Goal: Task Accomplishment & Management: Use online tool/utility

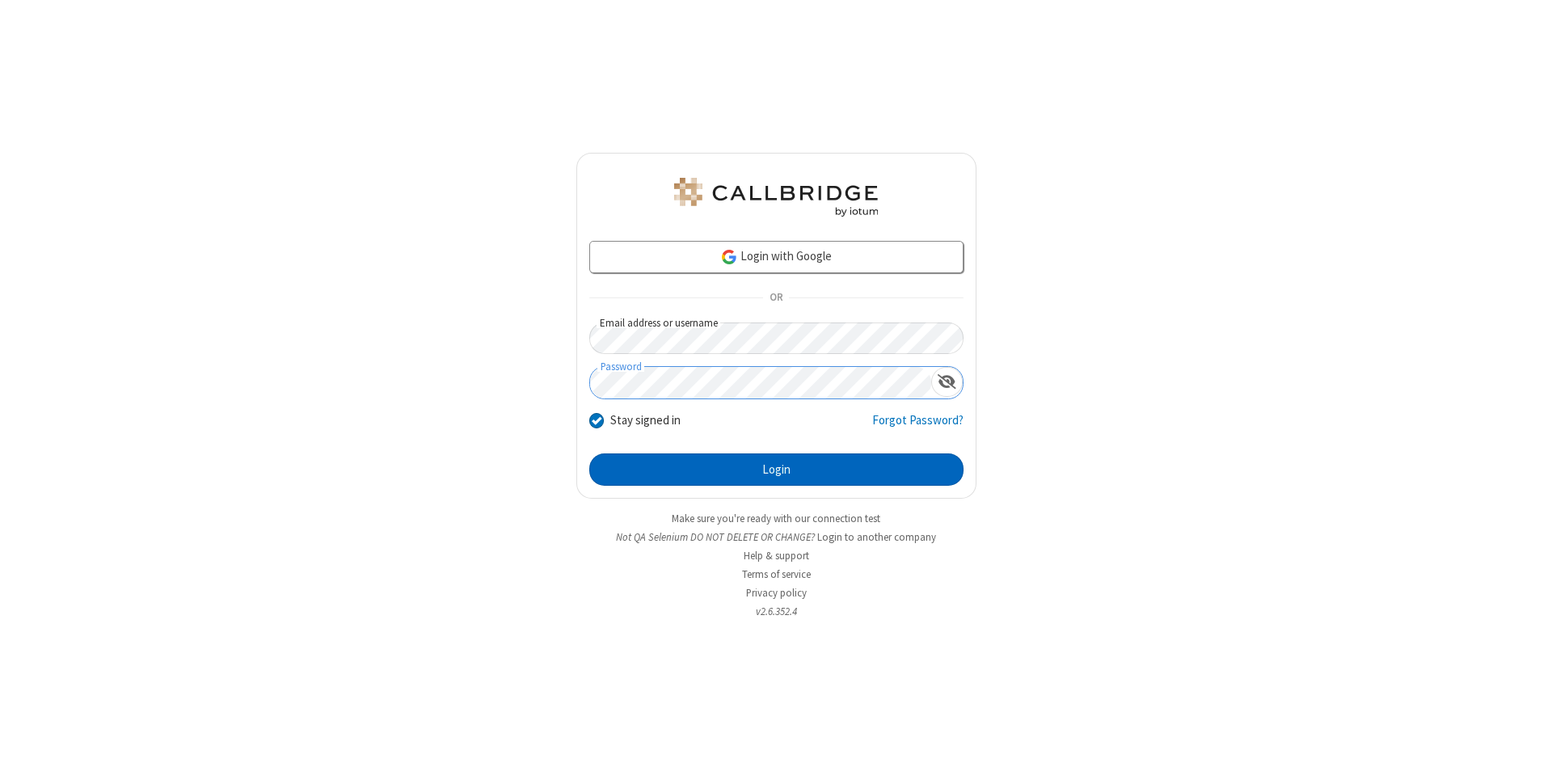
click at [776, 469] on button "Login" at bounding box center [776, 469] width 374 height 32
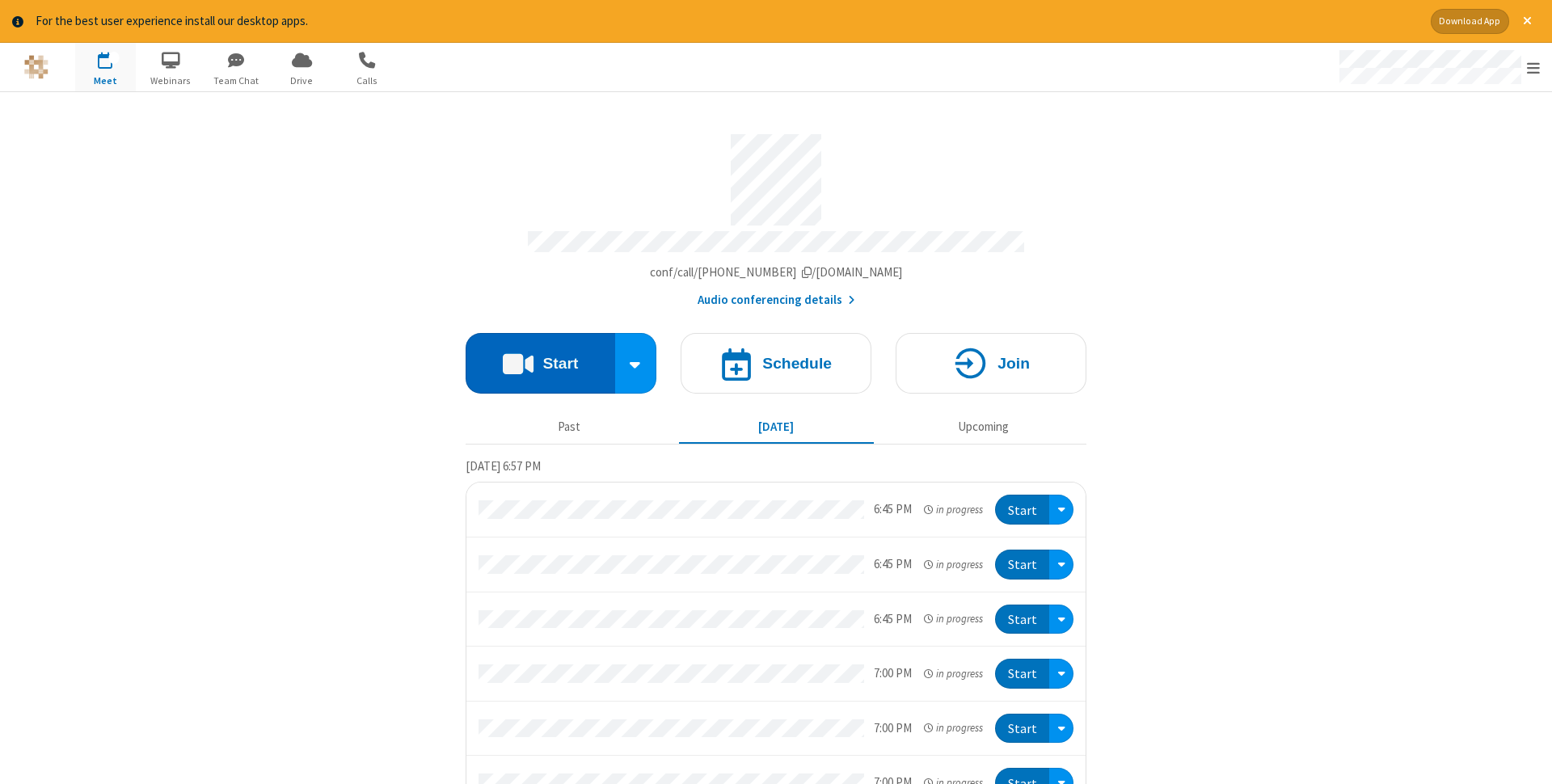
click at [540, 358] on button "Start" at bounding box center [540, 363] width 149 height 61
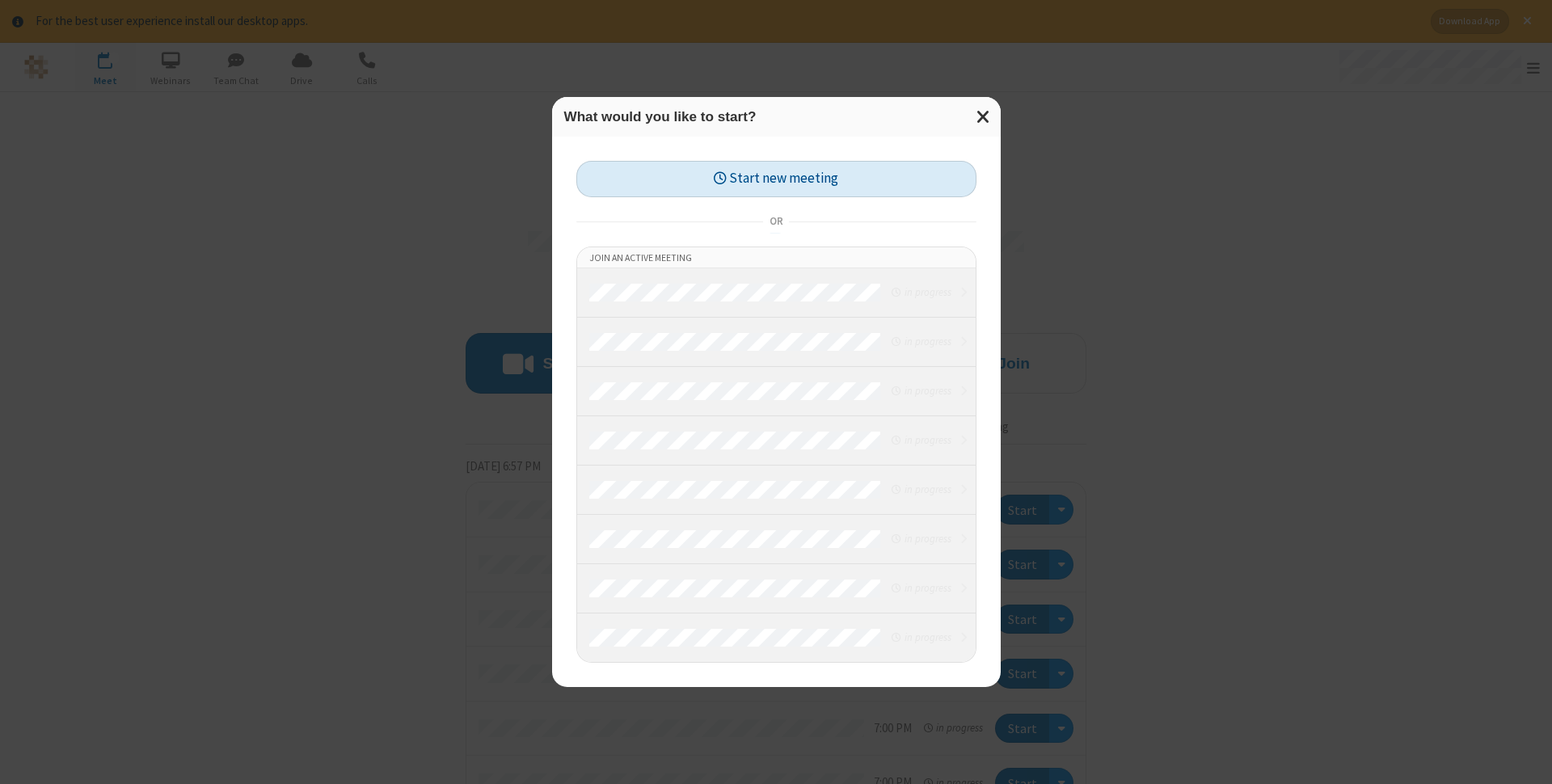
click at [776, 179] on button "Start new meeting" at bounding box center [776, 179] width 401 height 36
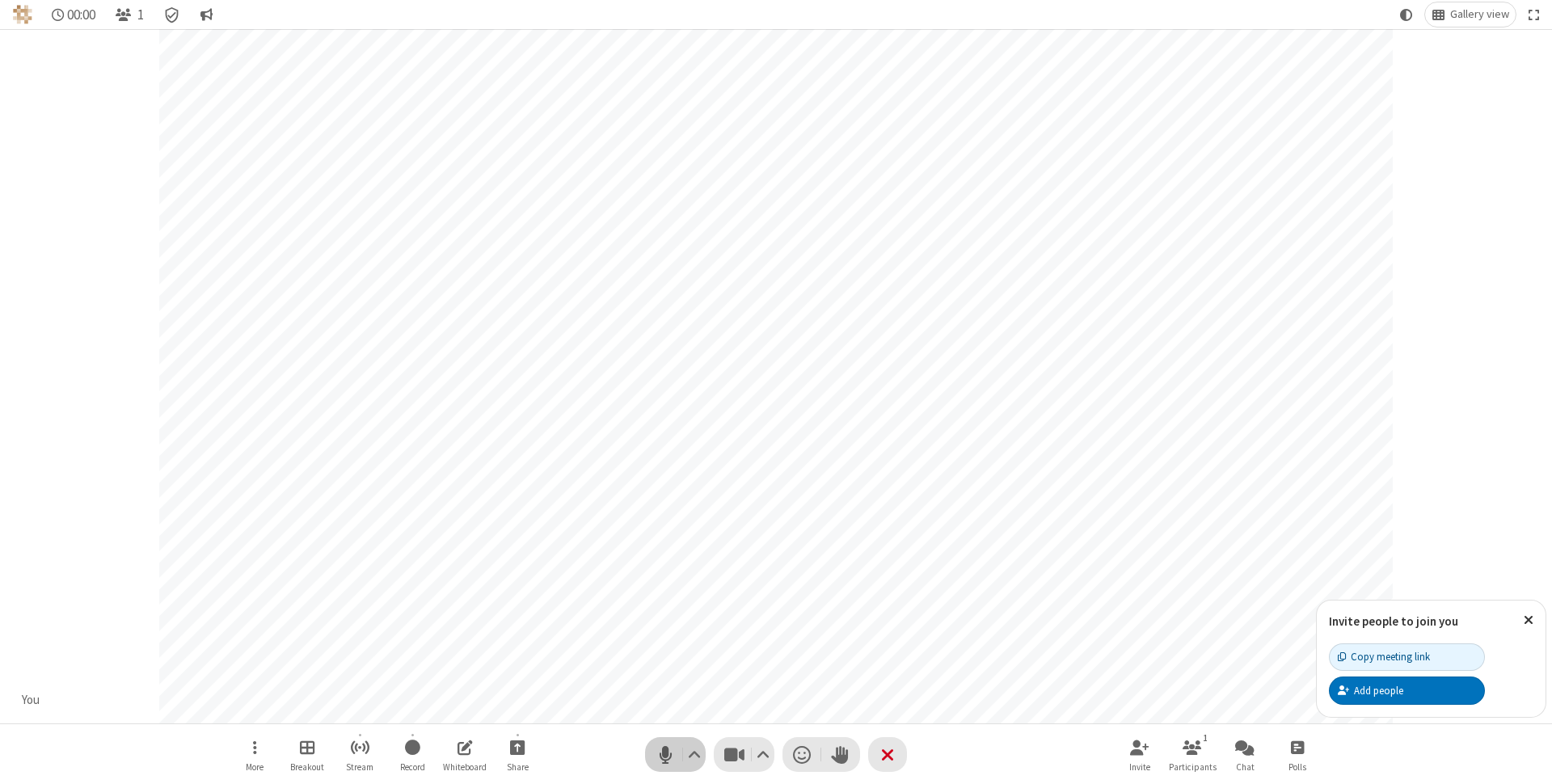
click at [666, 754] on span "Mute (⌘+Shift+A)" at bounding box center [665, 755] width 25 height 24
click at [666, 754] on span "Unmute (⌘+Shift+A)" at bounding box center [665, 755] width 25 height 24
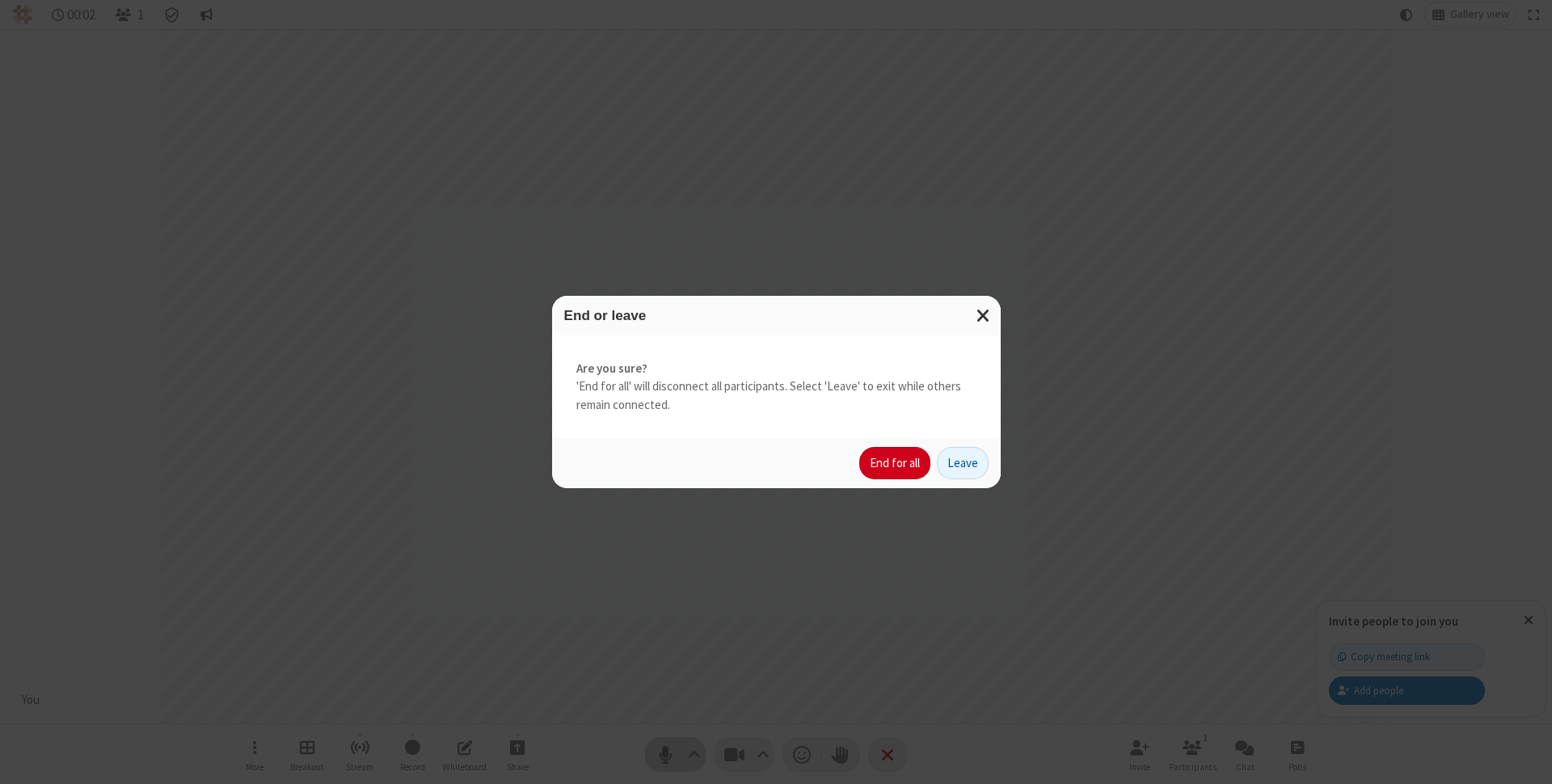
click at [895, 463] on button "End for all" at bounding box center [894, 462] width 71 height 32
